Goal: Information Seeking & Learning: Learn about a topic

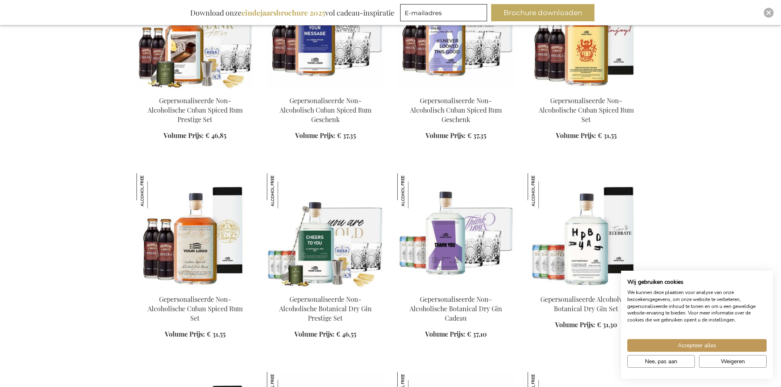
scroll to position [656, 0]
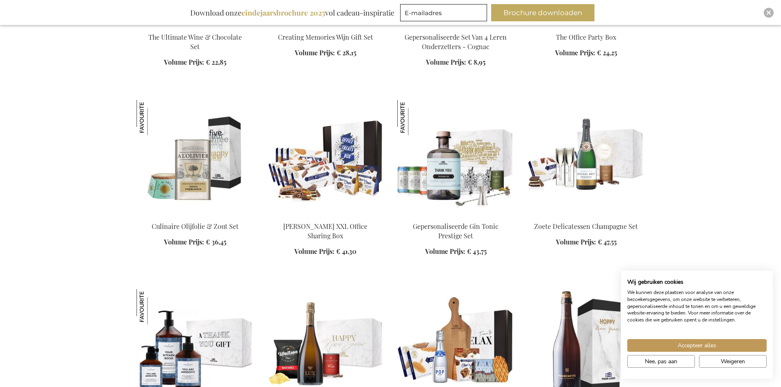
scroll to position [1312, 0]
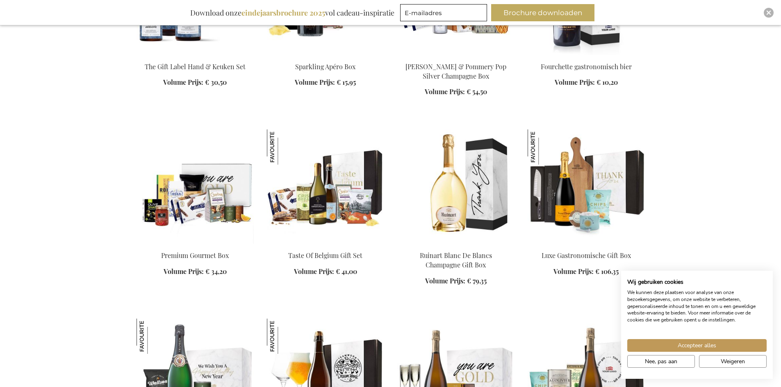
scroll to position [1640, 0]
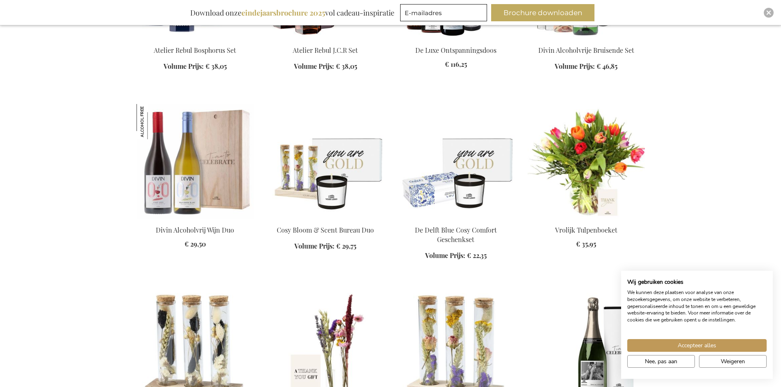
scroll to position [4304, 0]
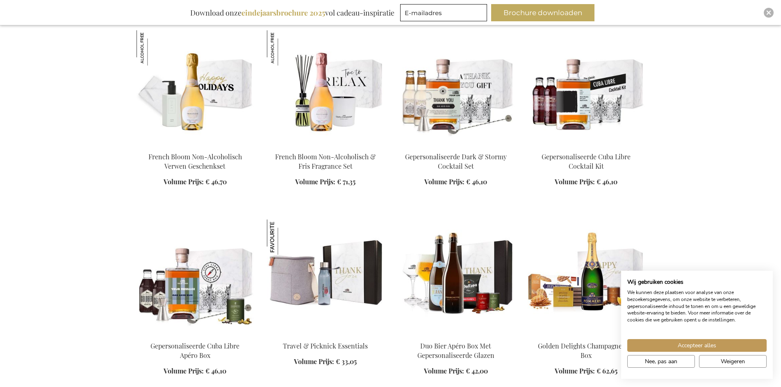
scroll to position [9345, 0]
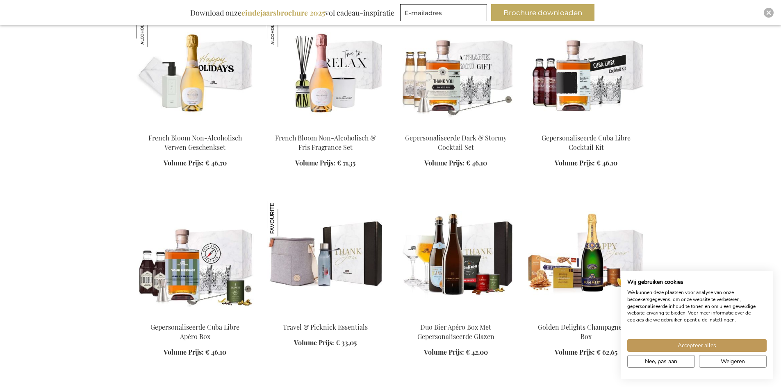
click at [715, 339] on div "Accepteer alles Nee, pas aan Weigeren" at bounding box center [697, 349] width 152 height 44
click at [712, 345] on span "Accepteer alles" at bounding box center [697, 345] width 39 height 9
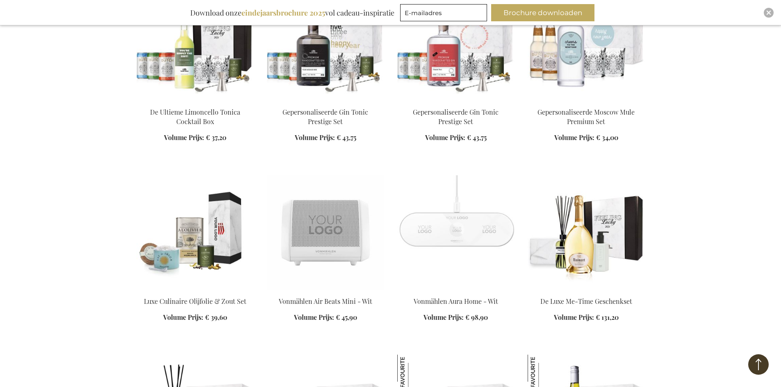
scroll to position [10042, 0]
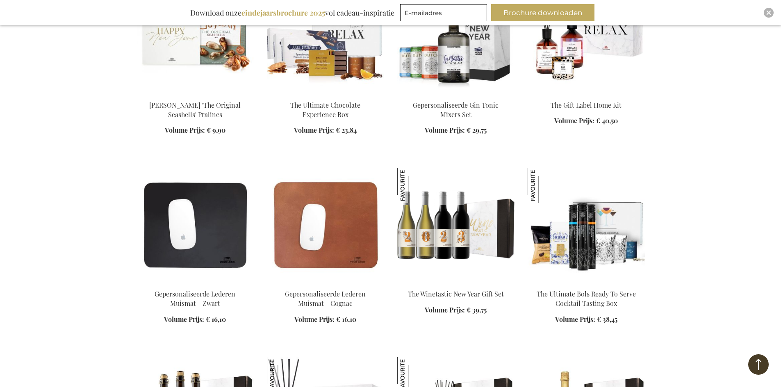
scroll to position [11682, 0]
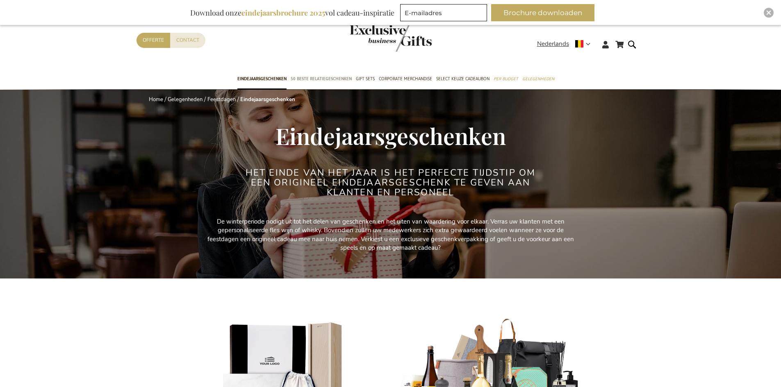
click at [328, 80] on span "50 beste relatiegeschenken" at bounding box center [321, 79] width 61 height 9
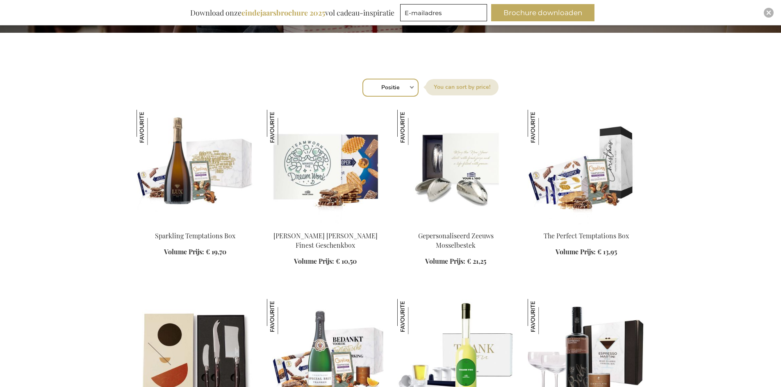
scroll to position [246, 0]
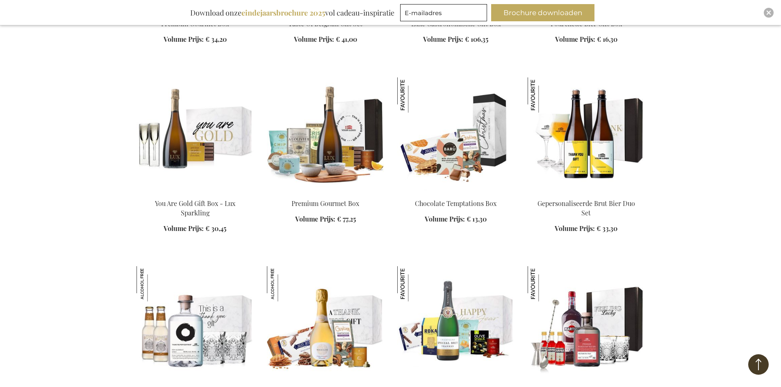
scroll to position [1230, 0]
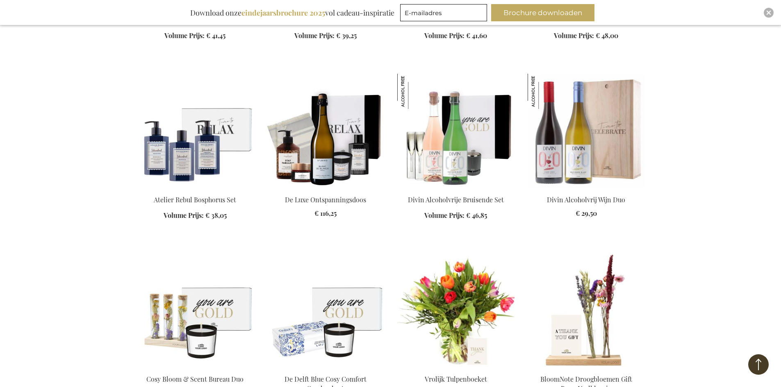
scroll to position [2611, 0]
